Goal: Check status: Check status

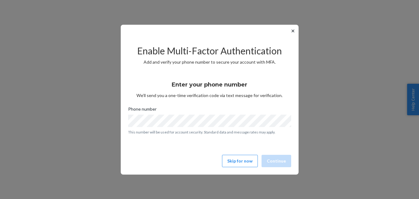
click at [292, 33] on button "✕" at bounding box center [293, 30] width 6 height 7
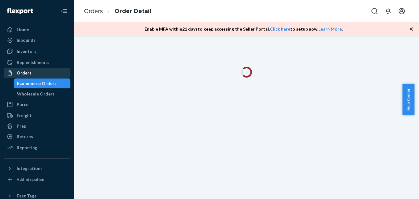
click at [38, 72] on div "Orders" at bounding box center [36, 73] width 65 height 9
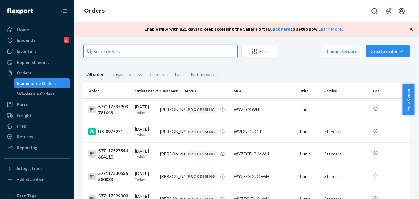
click at [134, 54] on input "text" at bounding box center [160, 51] width 154 height 12
paste input "US-8959291"
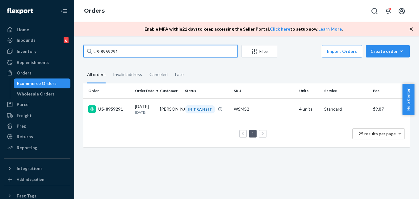
type input "US-8959291"
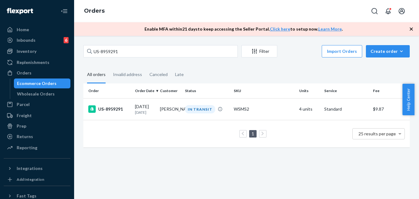
click at [159, 135] on div "1 25 results per page" at bounding box center [246, 134] width 317 height 20
click at [117, 109] on div "US-8959291" at bounding box center [109, 108] width 42 height 7
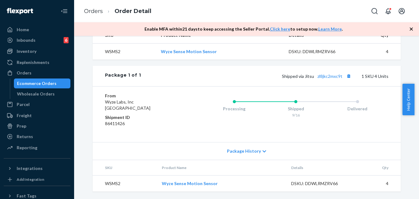
scroll to position [224, 0]
click at [323, 77] on link "zl8jkc2mxc9t" at bounding box center [330, 76] width 25 height 5
